Goal: Transaction & Acquisition: Book appointment/travel/reservation

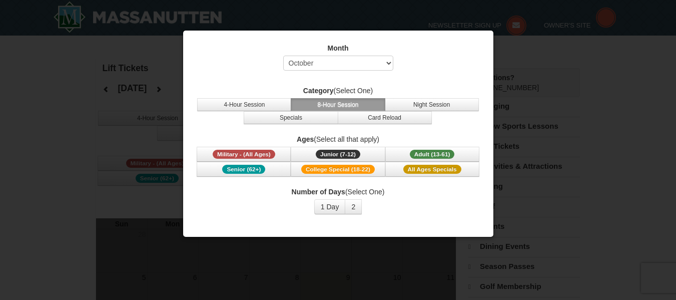
select select "10"
click at [431, 155] on span "Adult (13-61)" at bounding box center [432, 154] width 45 height 9
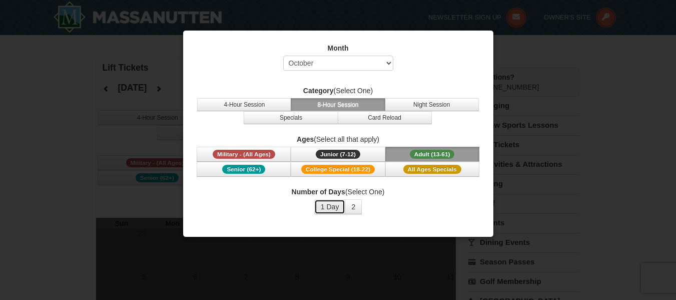
click at [340, 208] on button "1 Day" at bounding box center [330, 206] width 32 height 15
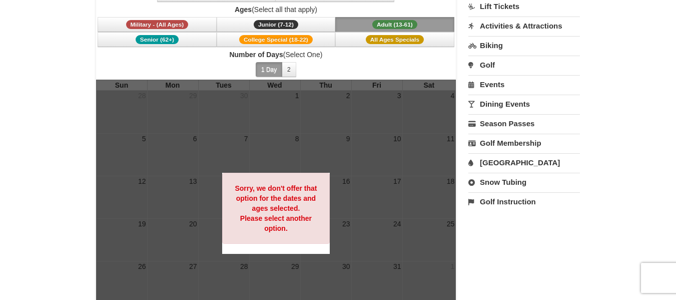
scroll to position [150, 0]
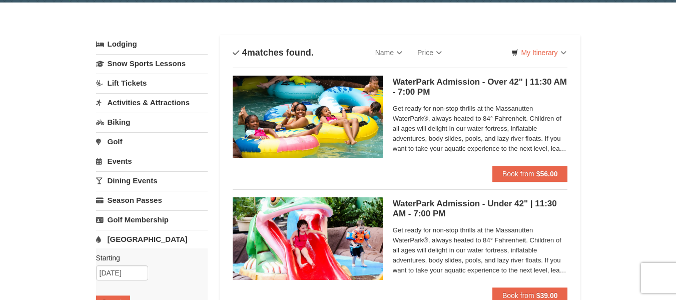
scroll to position [50, 0]
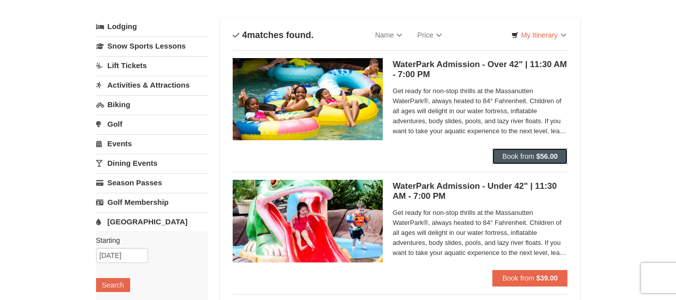
click at [551, 155] on strong "$56.00" at bounding box center [548, 156] width 22 height 8
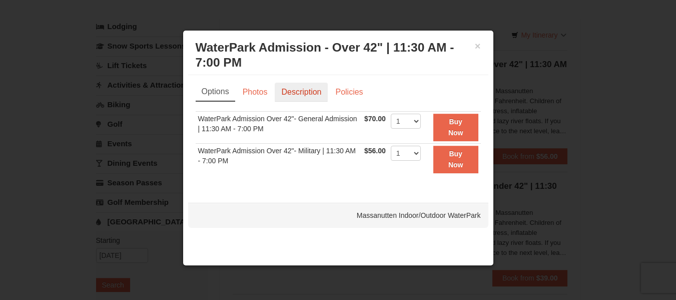
click at [304, 92] on link "Description" at bounding box center [301, 92] width 53 height 19
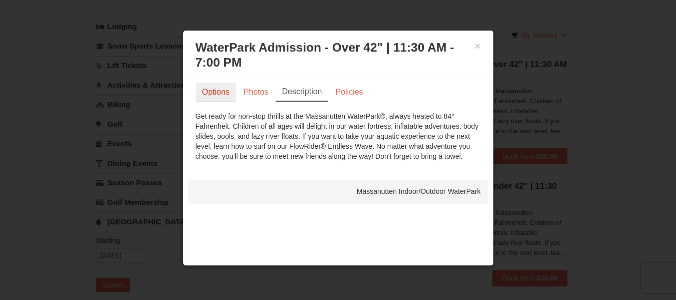
click at [223, 94] on link "Options" at bounding box center [216, 92] width 41 height 19
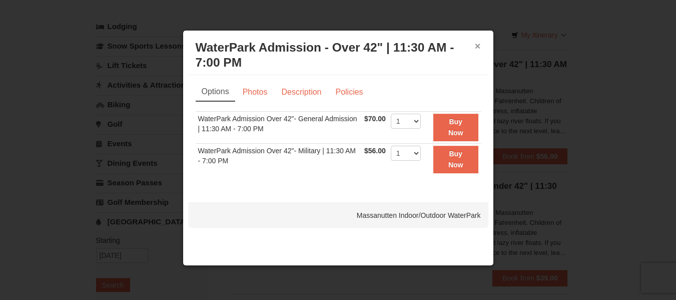
click at [475, 43] on button "×" at bounding box center [478, 46] width 6 height 10
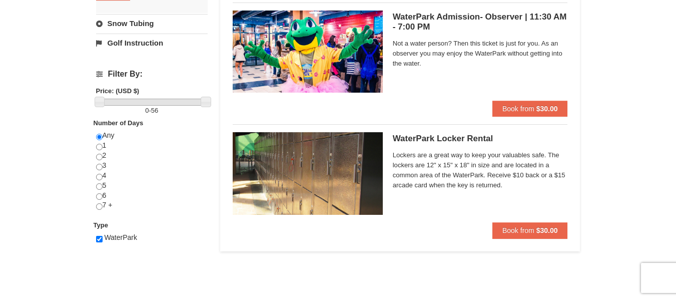
scroll to position [350, 0]
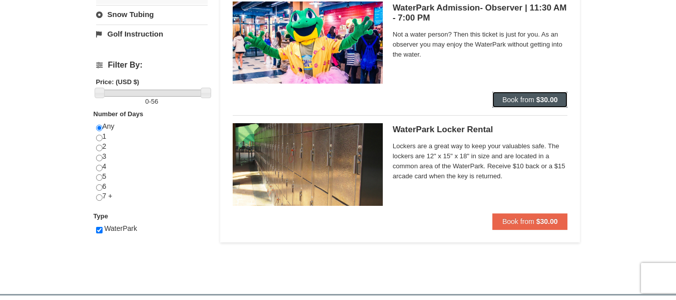
click at [506, 100] on span "Book from" at bounding box center [519, 100] width 32 height 8
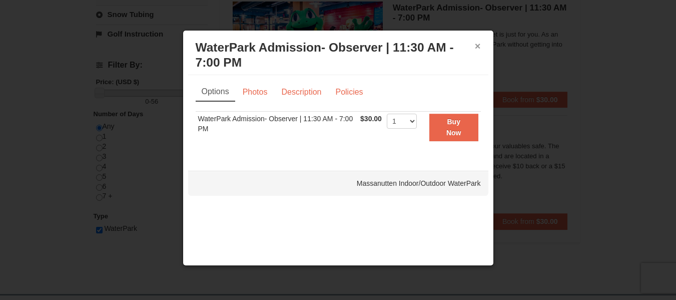
click at [477, 49] on button "×" at bounding box center [478, 46] width 6 height 10
